Goal: Transaction & Acquisition: Purchase product/service

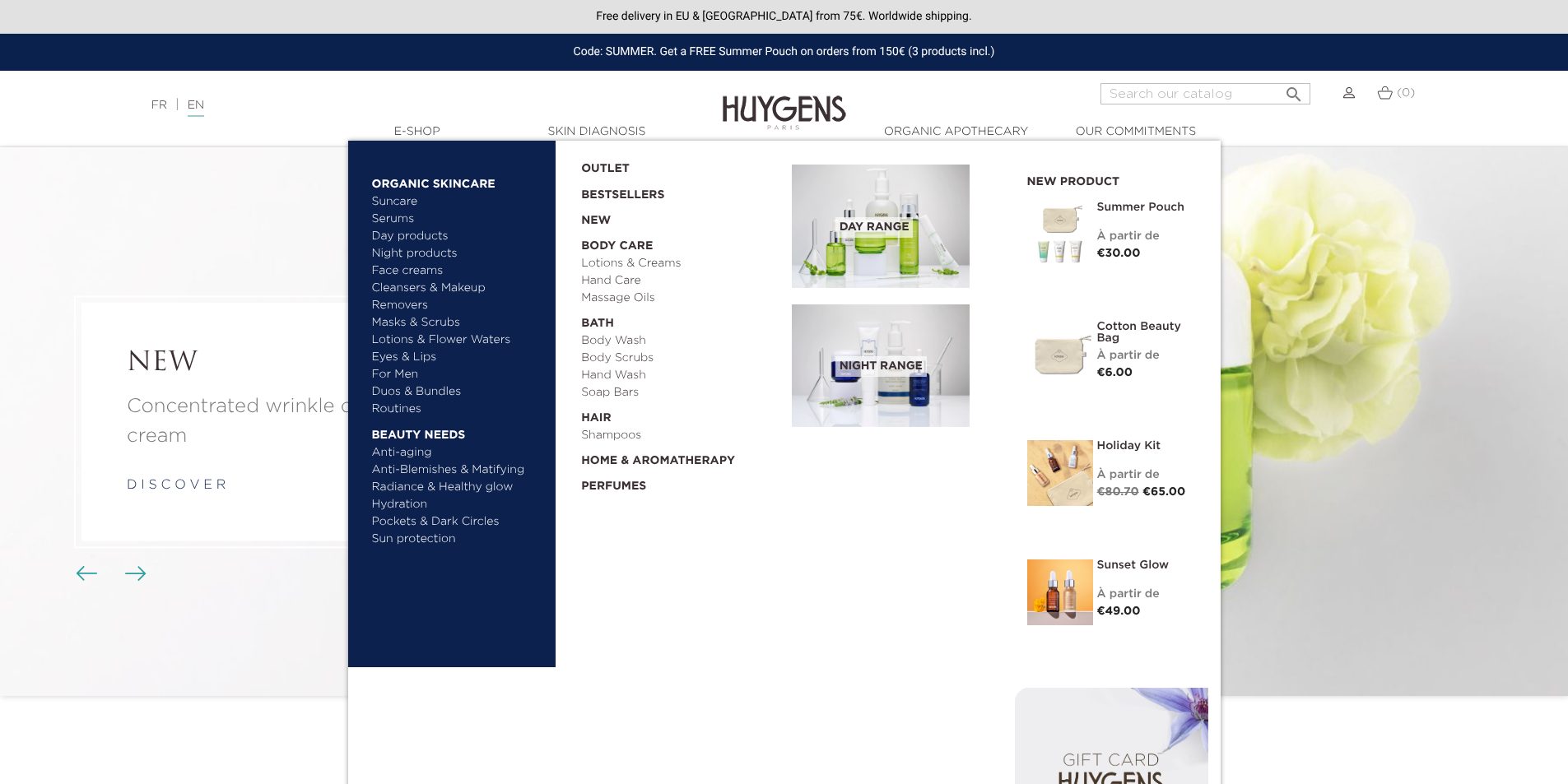
click at [405, 392] on link "Duos & Bundles" at bounding box center [458, 392] width 172 height 17
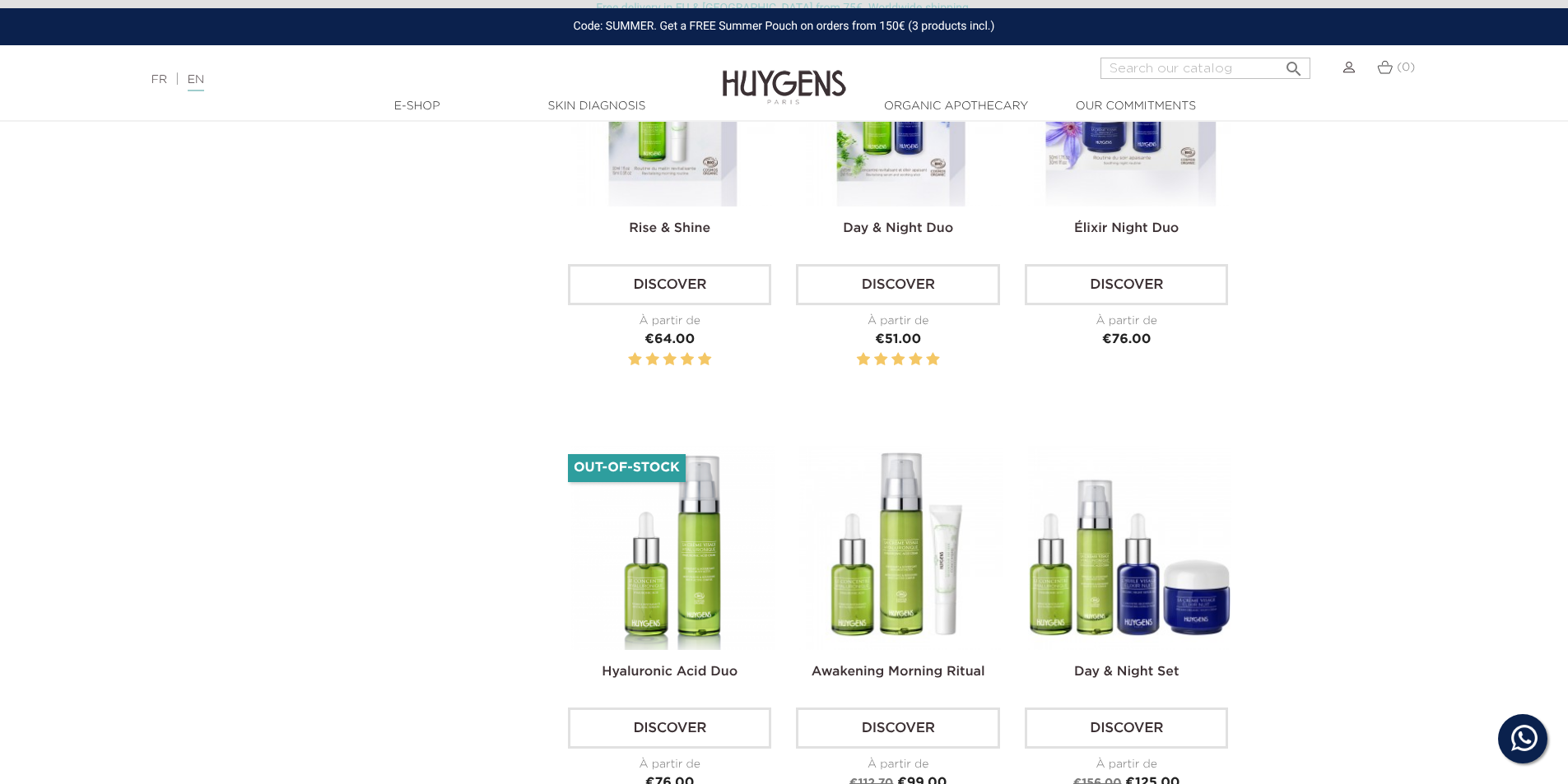
scroll to position [824, 0]
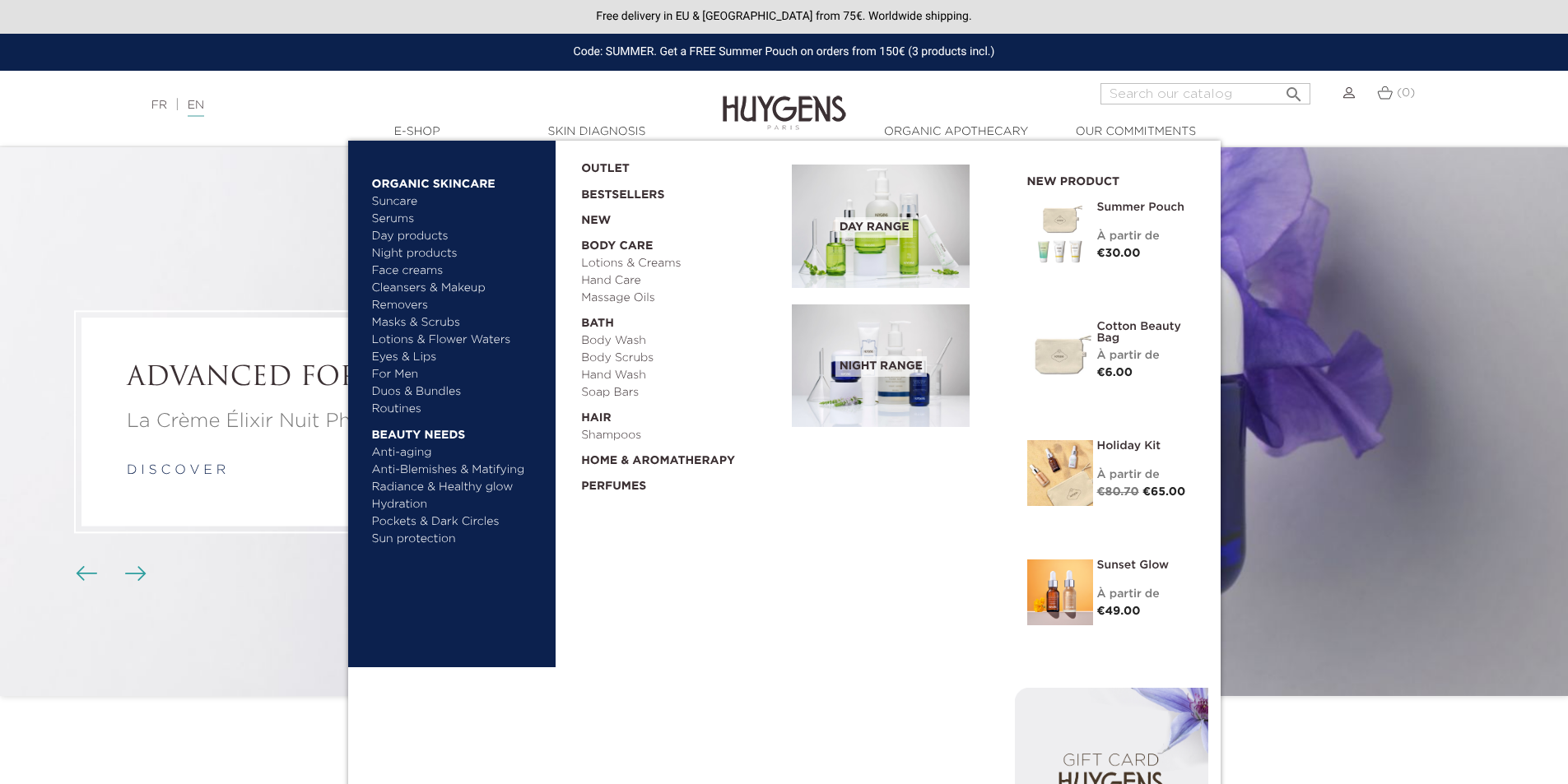
click at [450, 393] on link "Duos & Bundles" at bounding box center [458, 392] width 172 height 17
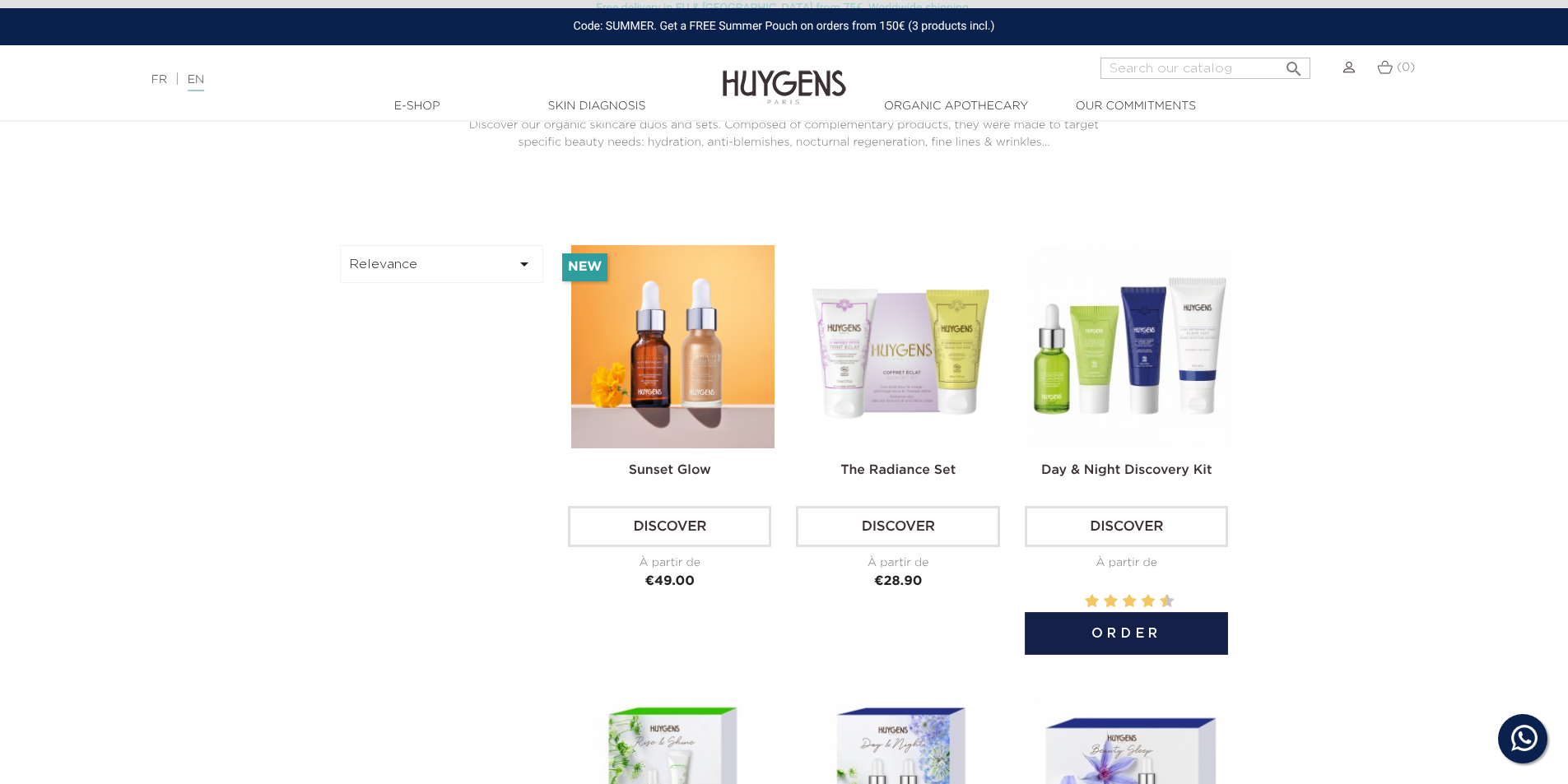
scroll to position [412, 0]
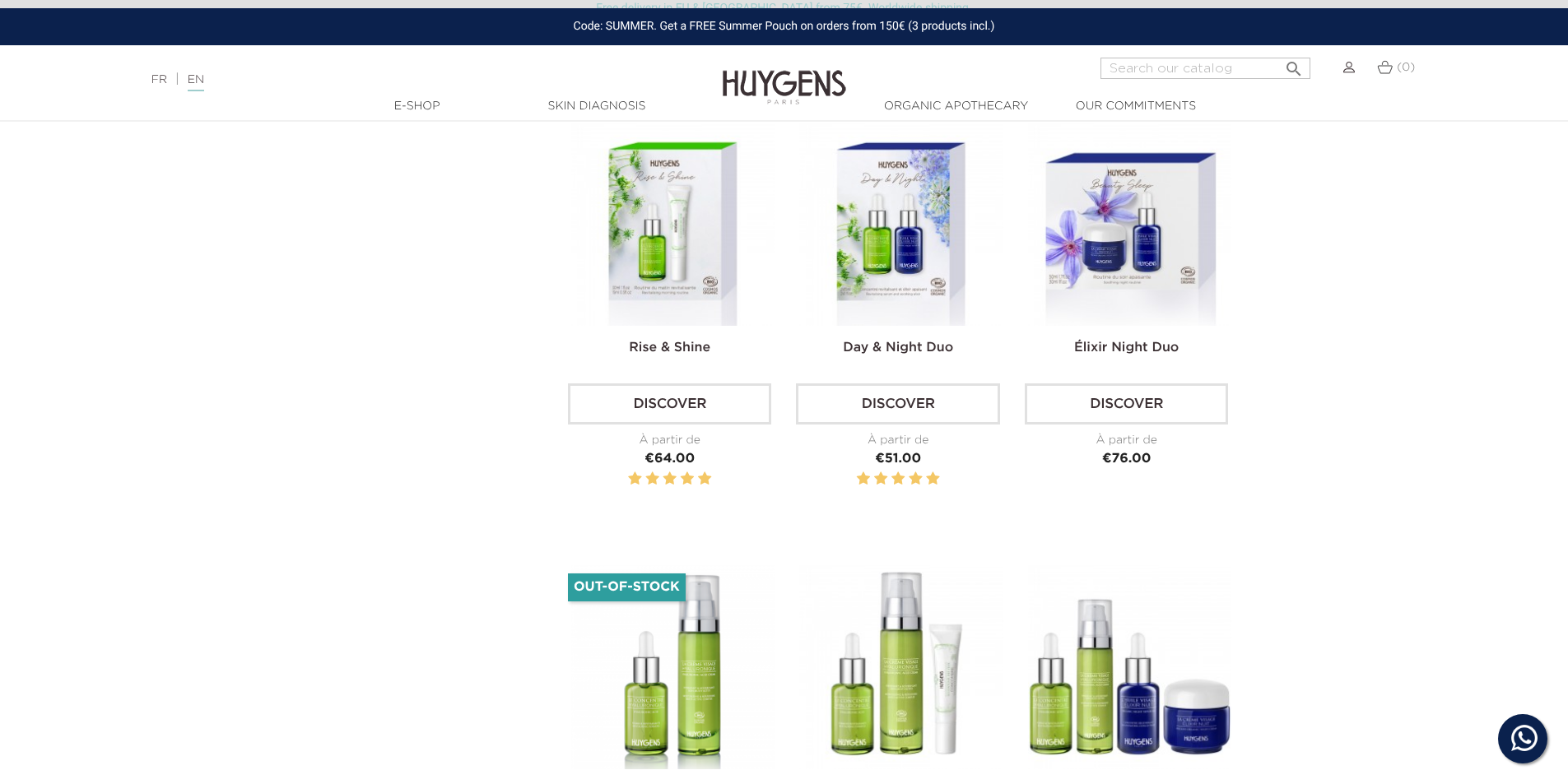
scroll to position [905, 0]
